Goal: Find specific page/section: Find specific page/section

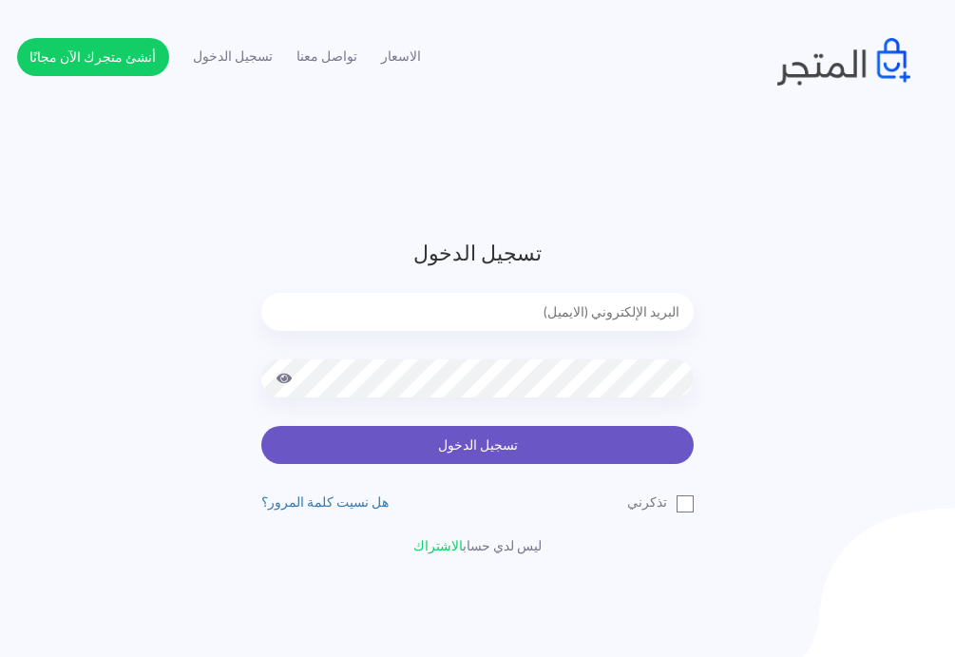
type input "express.laptop@outlook.com"
click at [548, 452] on button "تسجيل الدخول" at bounding box center [477, 445] width 432 height 38
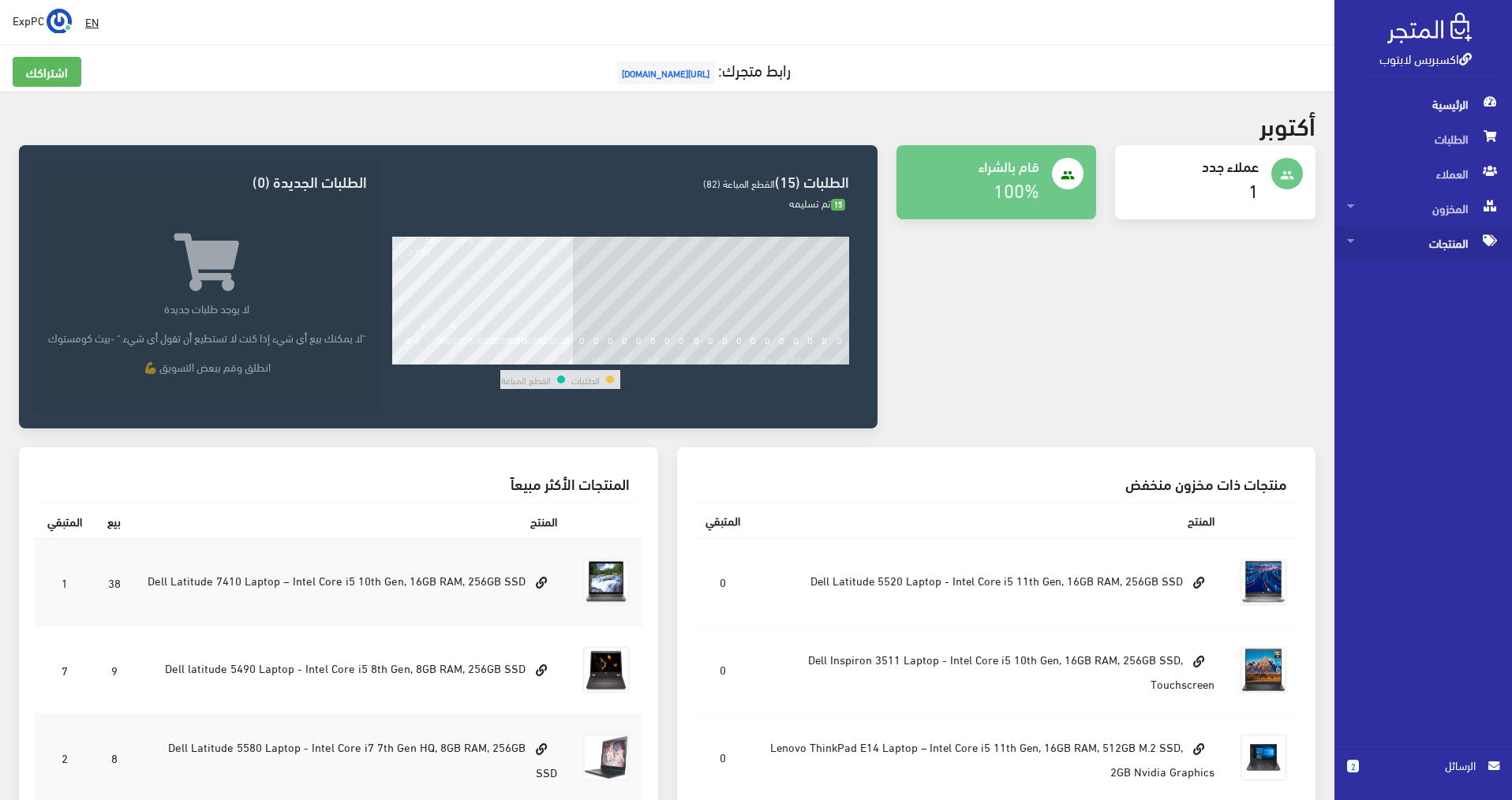
click at [801, 249] on span "المنتجات" at bounding box center [1422, 243] width 152 height 35
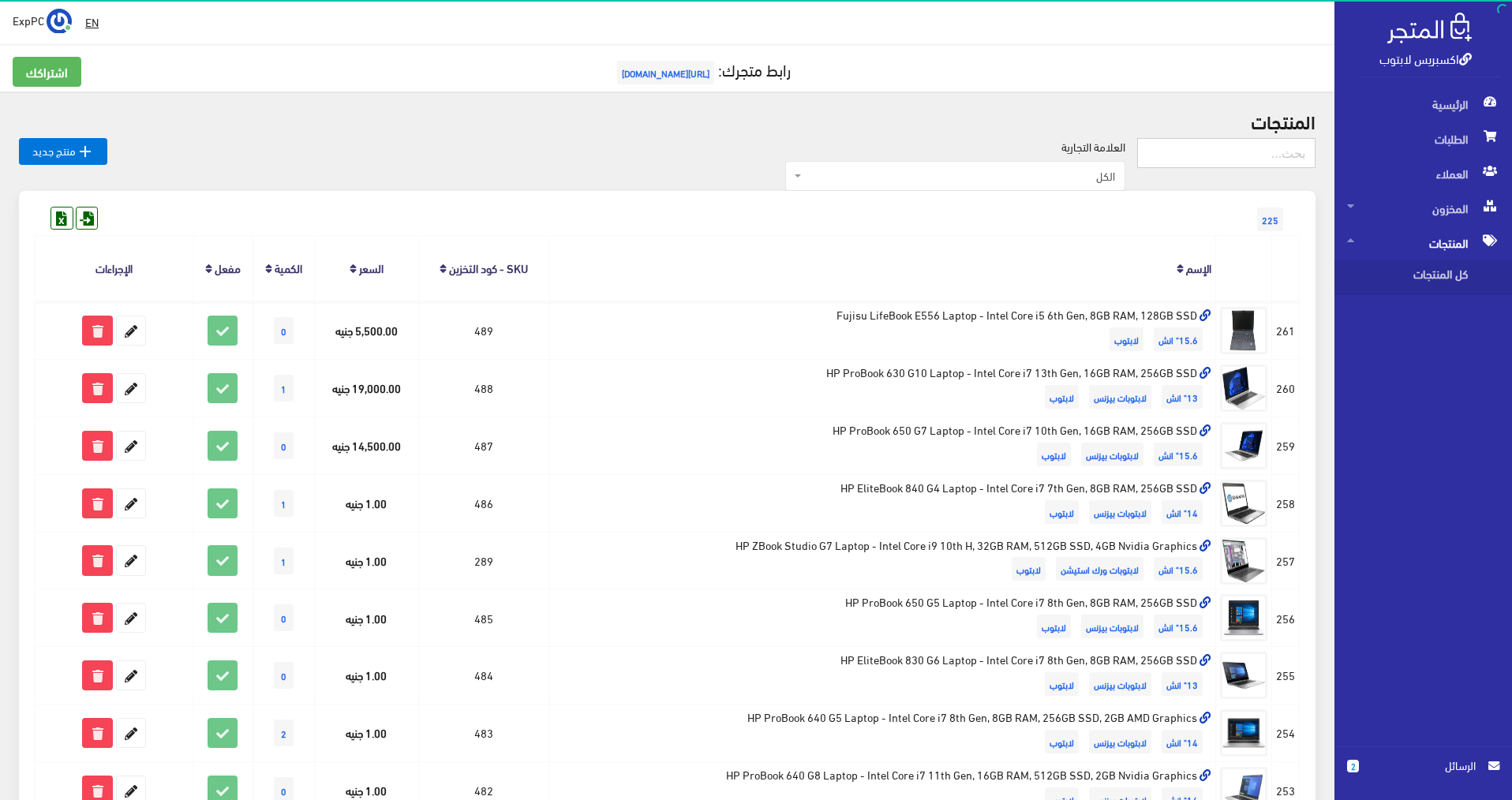
drag, startPoint x: 1230, startPoint y: 157, endPoint x: 1257, endPoint y: 156, distance: 27.0
click at [801, 157] on input "text" at bounding box center [1226, 153] width 179 height 30
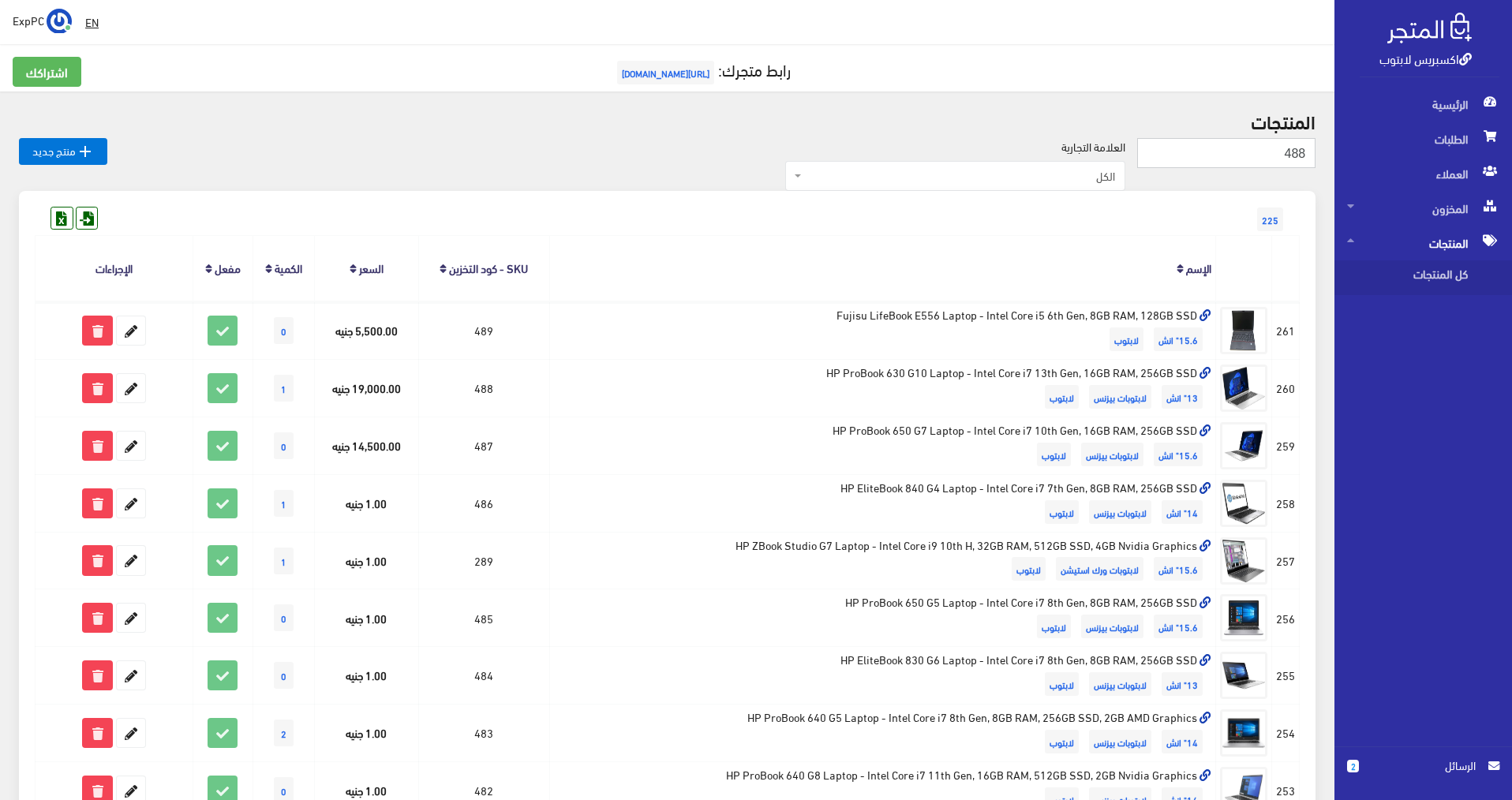
type input "488"
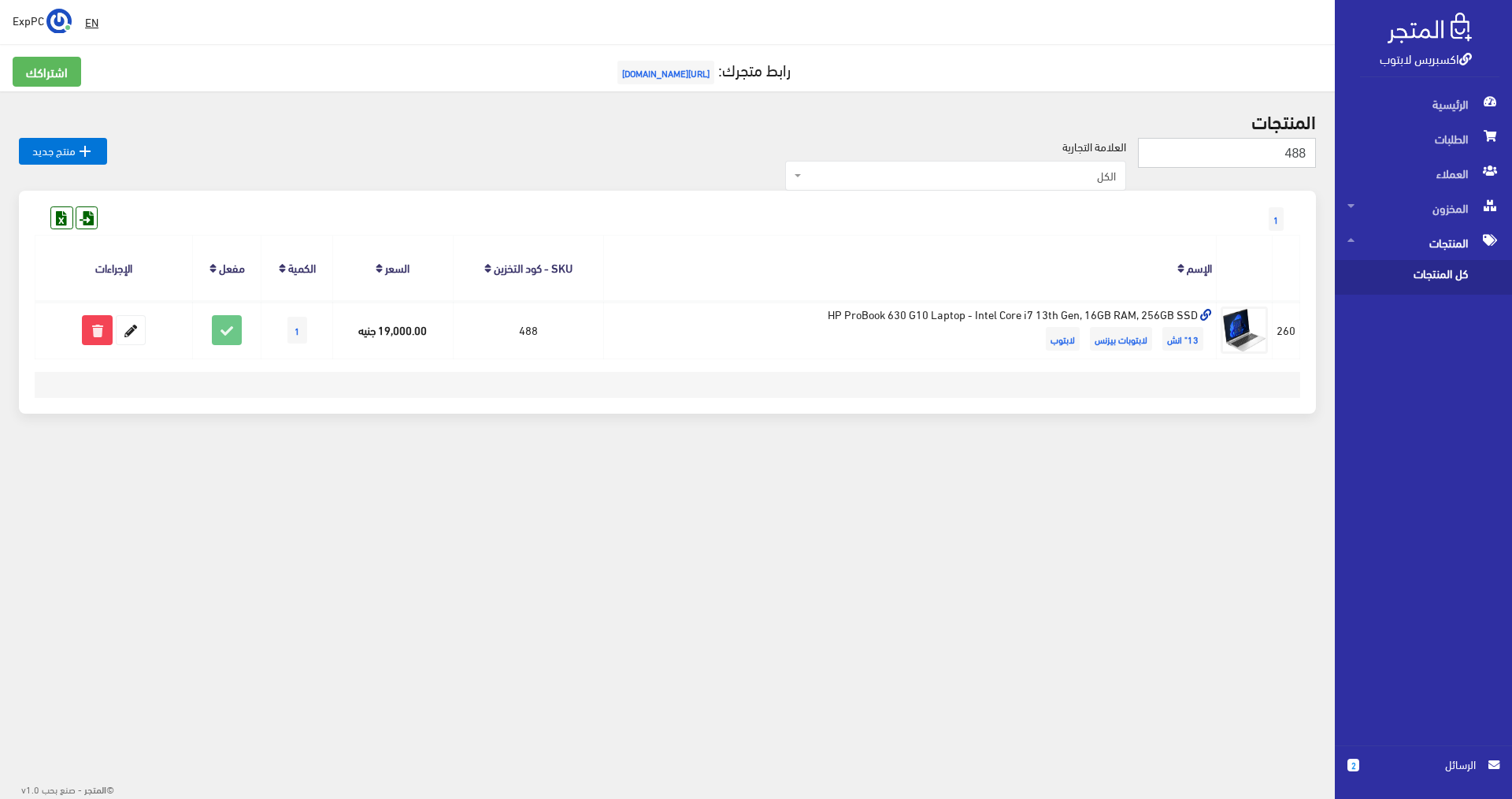
click at [1280, 160] on input "488" at bounding box center [1226, 153] width 178 height 30
type input "486"
drag, startPoint x: 1302, startPoint y: 153, endPoint x: 1312, endPoint y: 161, distance: 12.8
click at [1312, 157] on input "486" at bounding box center [1226, 153] width 178 height 30
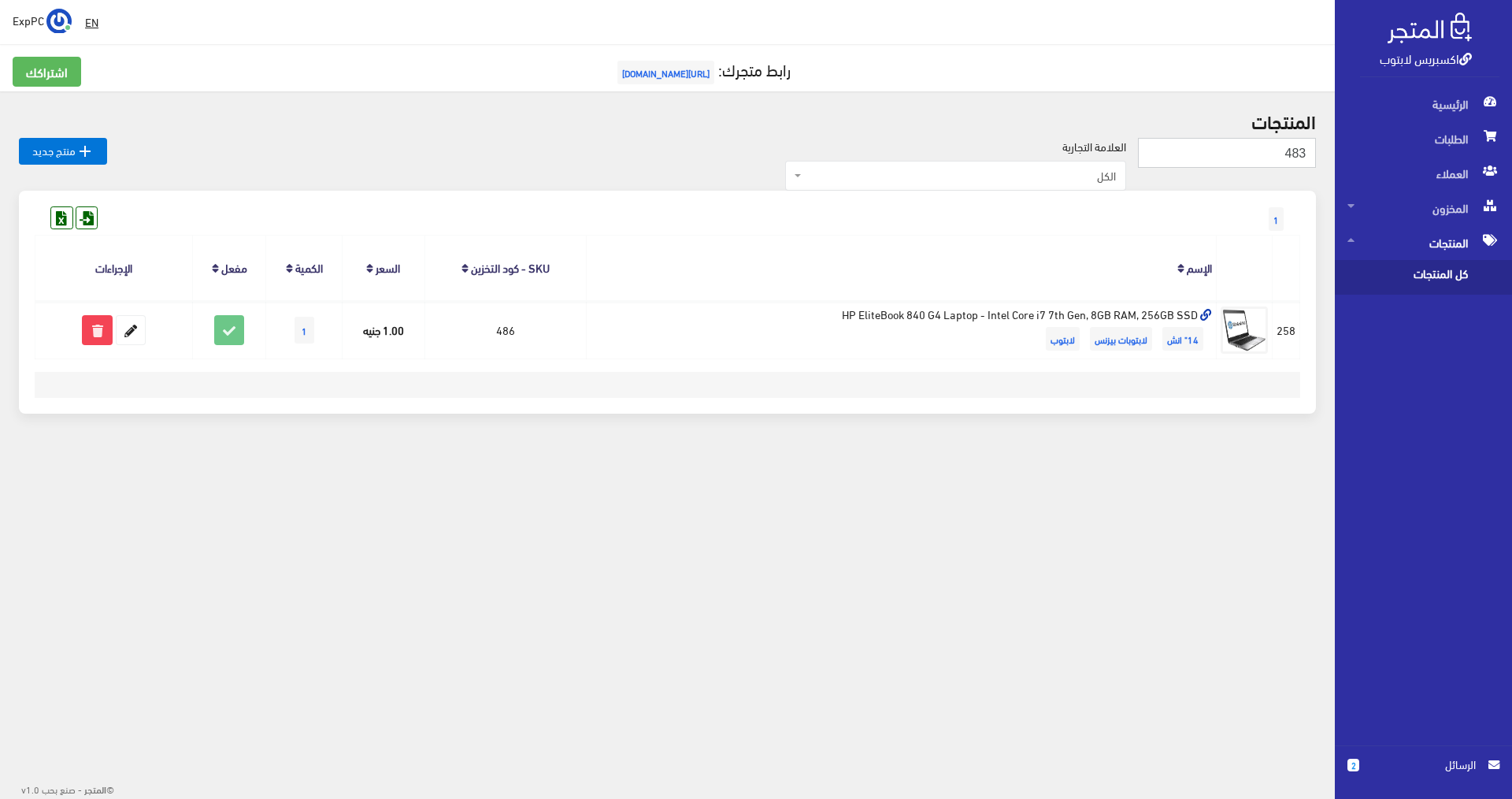
type input "483"
click at [1286, 165] on input "483" at bounding box center [1226, 153] width 178 height 30
type input "196"
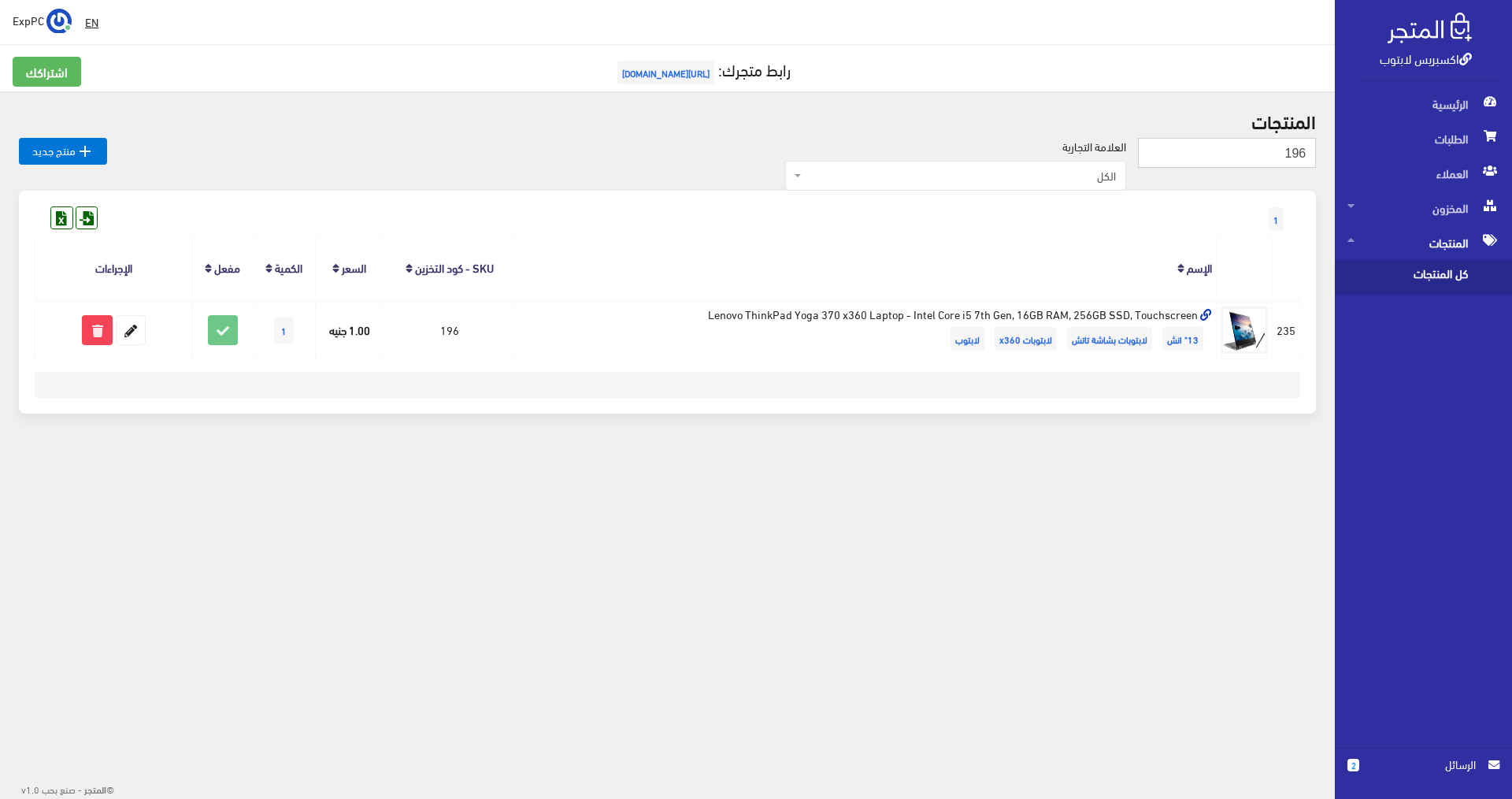
click at [1280, 156] on input "196" at bounding box center [1226, 153] width 178 height 30
type input "461"
